Goal: Find specific page/section: Find specific page/section

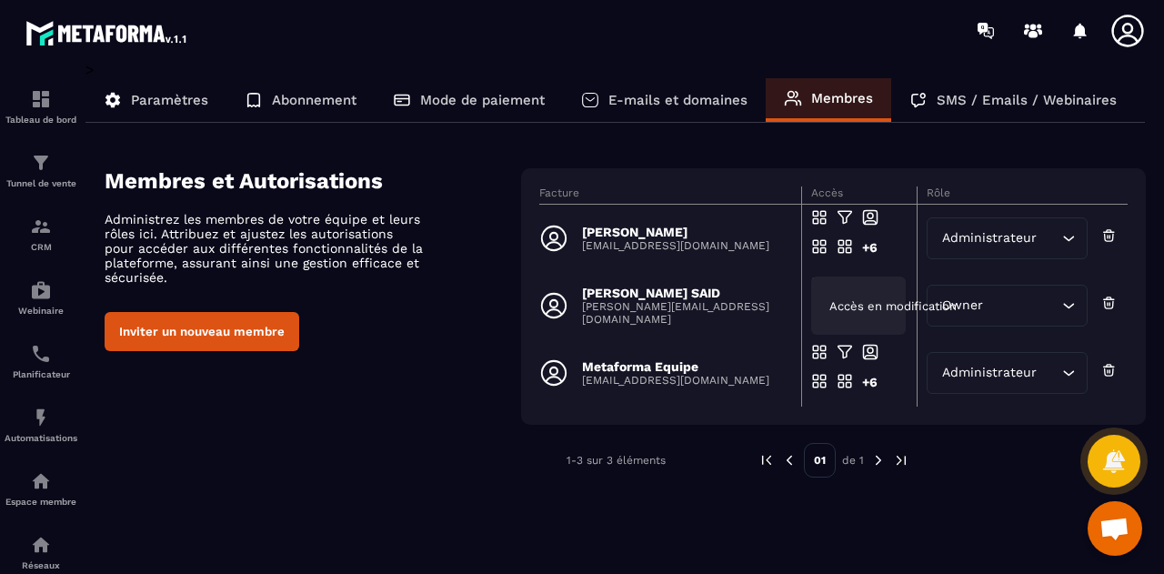
scroll to position [2655, 0]
click at [1117, 531] on span "Ouvrir le chat" at bounding box center [1114, 529] width 30 height 25
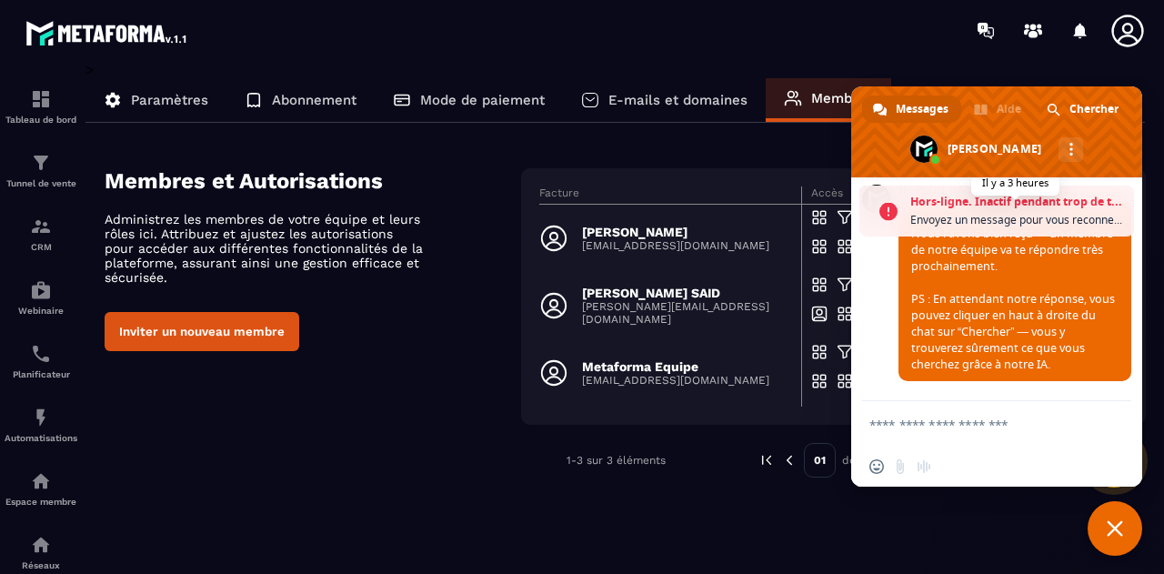
scroll to position [2714, 0]
click at [1115, 532] on span "Fermer le chat" at bounding box center [1114, 528] width 16 height 16
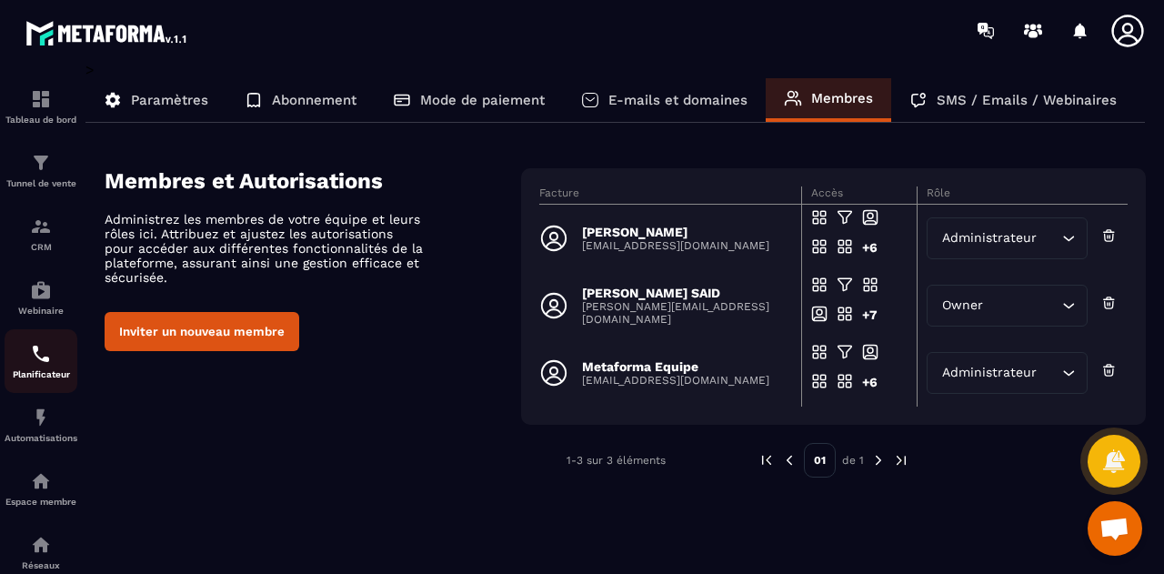
click at [43, 372] on p "Planificateur" at bounding box center [41, 374] width 73 height 10
click at [37, 365] on img at bounding box center [41, 354] width 22 height 22
click at [38, 421] on img at bounding box center [41, 417] width 22 height 22
click at [35, 426] on img at bounding box center [41, 417] width 22 height 22
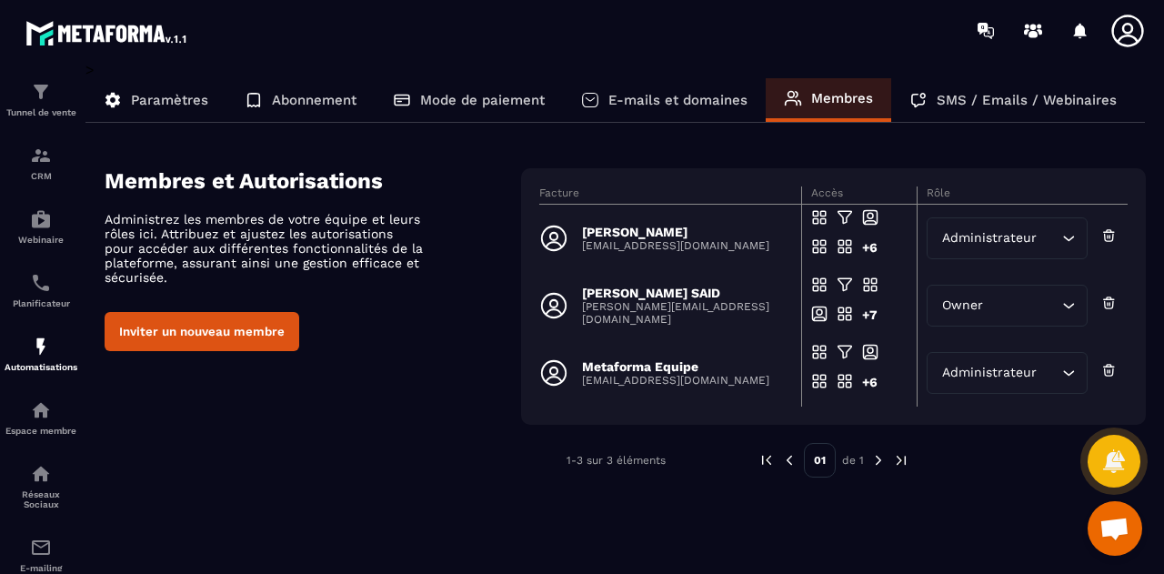
scroll to position [31, 0]
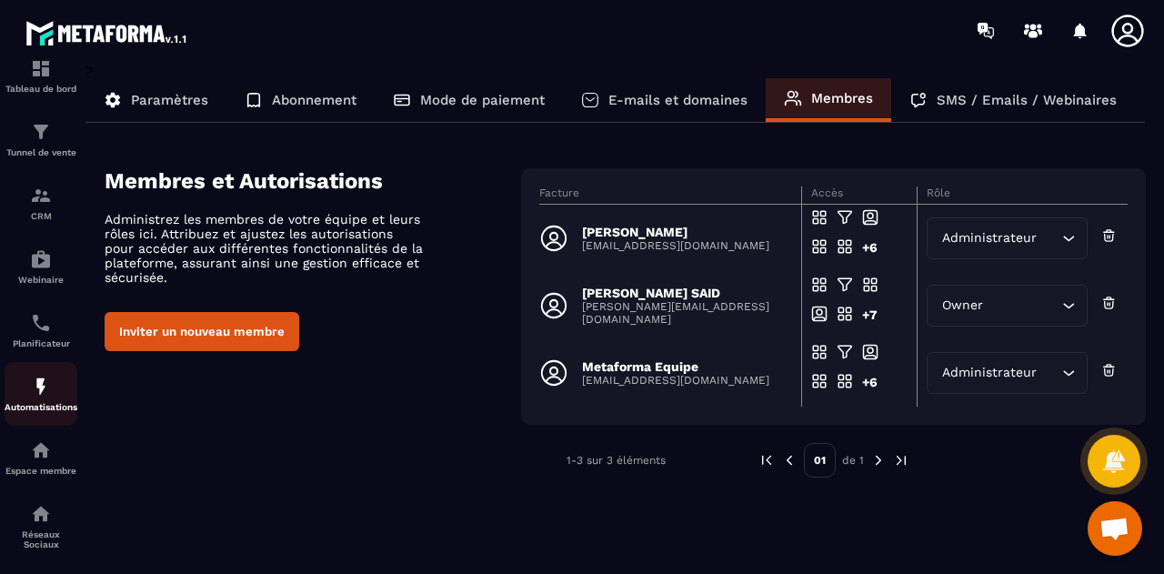
click at [42, 385] on img at bounding box center [41, 386] width 22 height 22
drag, startPoint x: 42, startPoint y: 385, endPoint x: 27, endPoint y: 9, distance: 375.8
click at [27, 9] on div at bounding box center [107, 30] width 214 height 61
